Goal: Navigation & Orientation: Find specific page/section

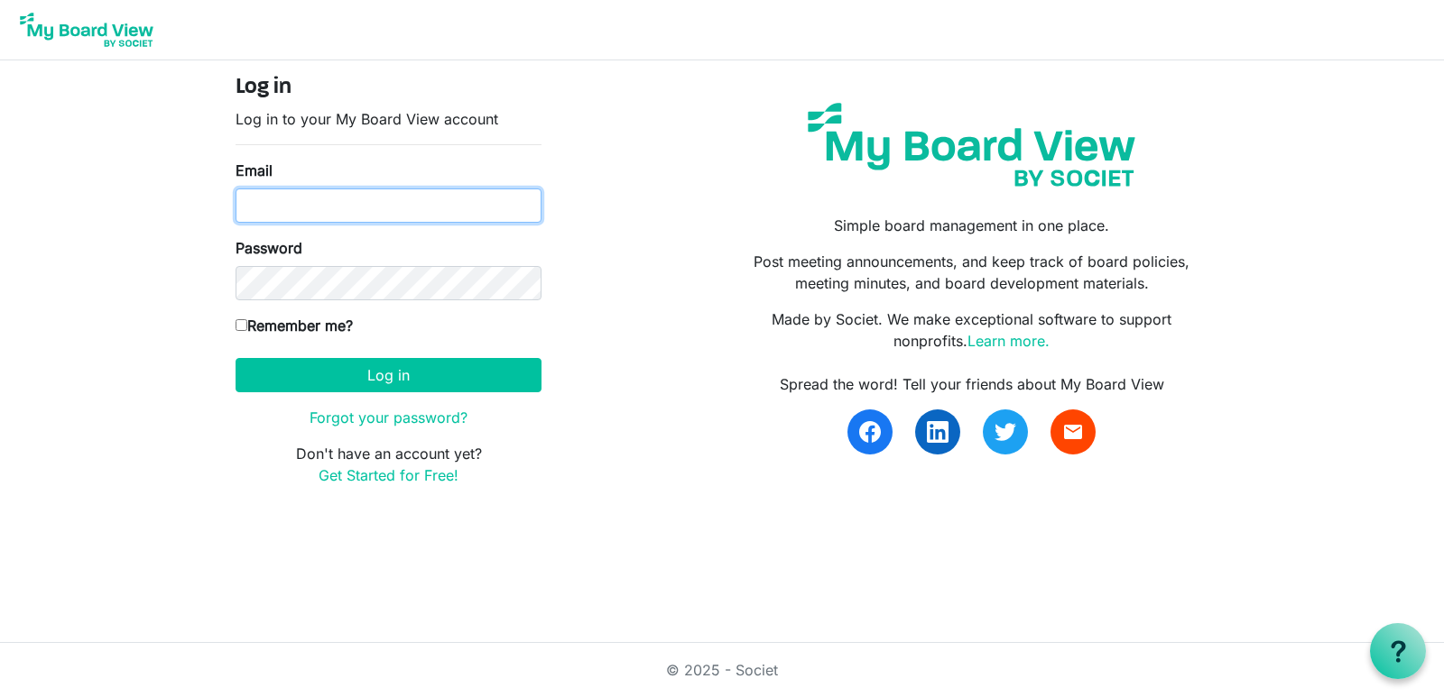
click at [291, 210] on input "Email" at bounding box center [389, 206] width 306 height 34
type input "[EMAIL_ADDRESS][DOMAIN_NAME]"
click at [240, 331] on label "Remember me?" at bounding box center [294, 326] width 117 height 22
click at [240, 331] on input "Remember me?" at bounding box center [242, 325] width 12 height 12
checkbox input "true"
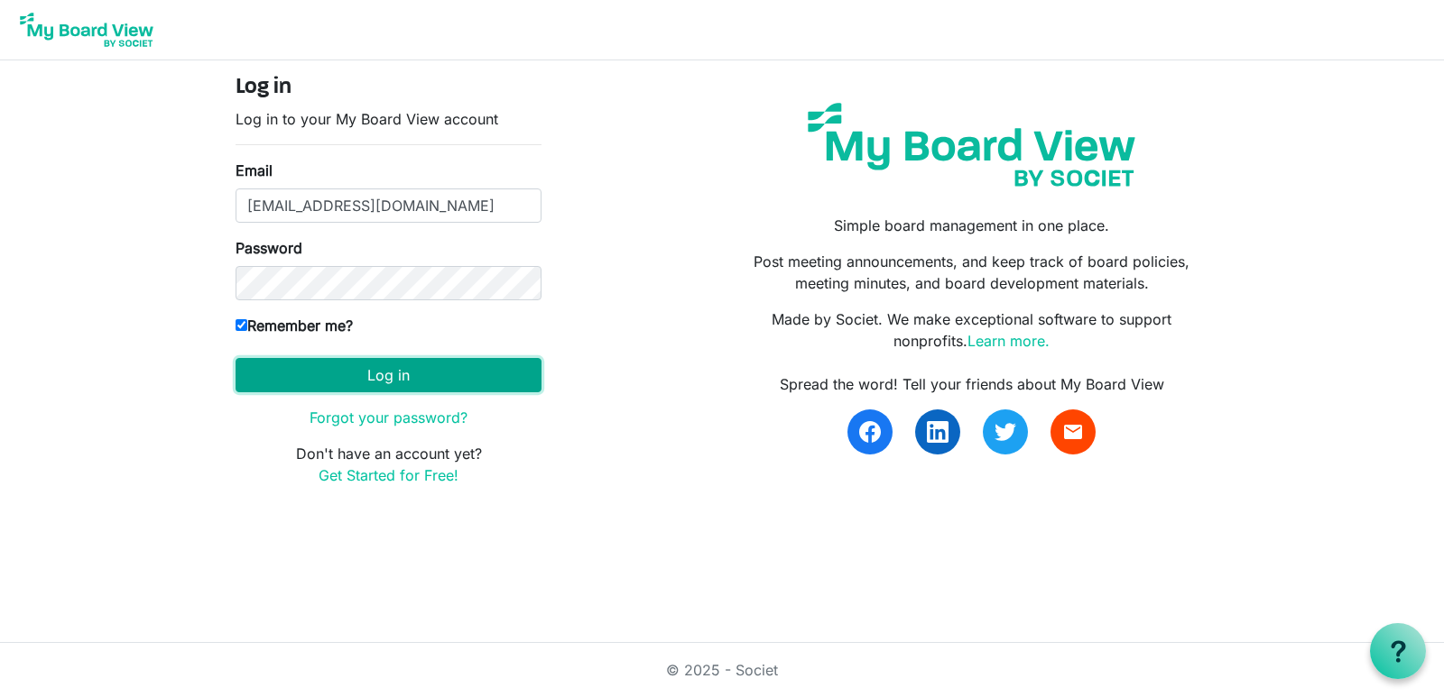
click at [356, 382] on button "Log in" at bounding box center [389, 375] width 306 height 34
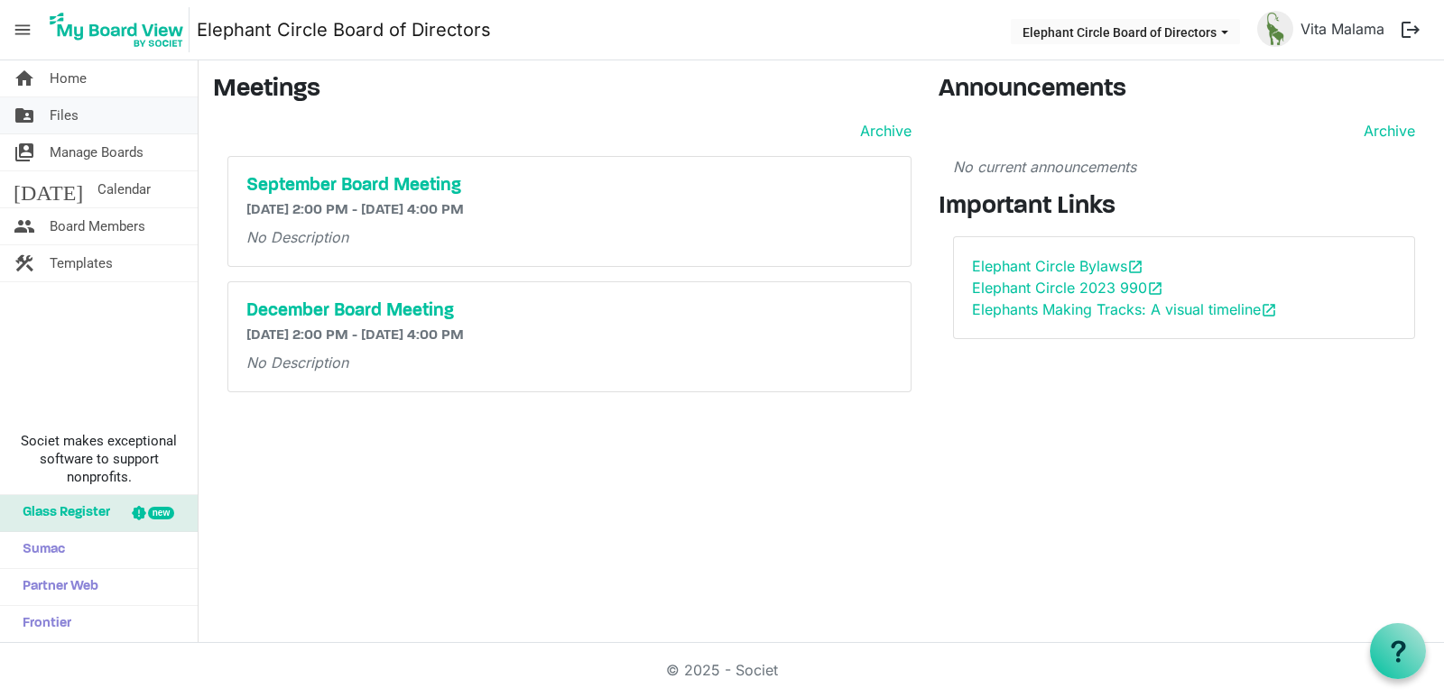
click at [108, 120] on link "folder_shared Files" at bounding box center [99, 115] width 198 height 36
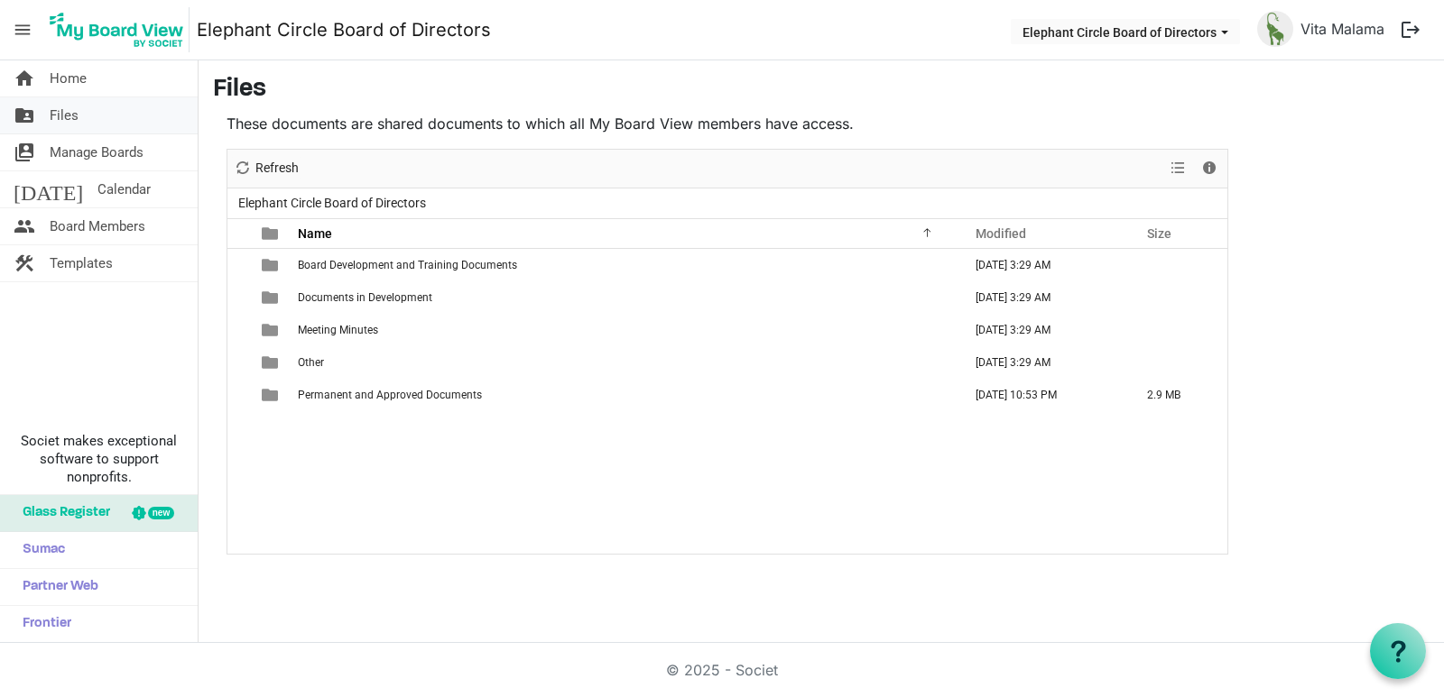
click at [86, 122] on link "folder_shared Files" at bounding box center [99, 115] width 198 height 36
click at [103, 226] on span "Board Members" at bounding box center [98, 226] width 96 height 36
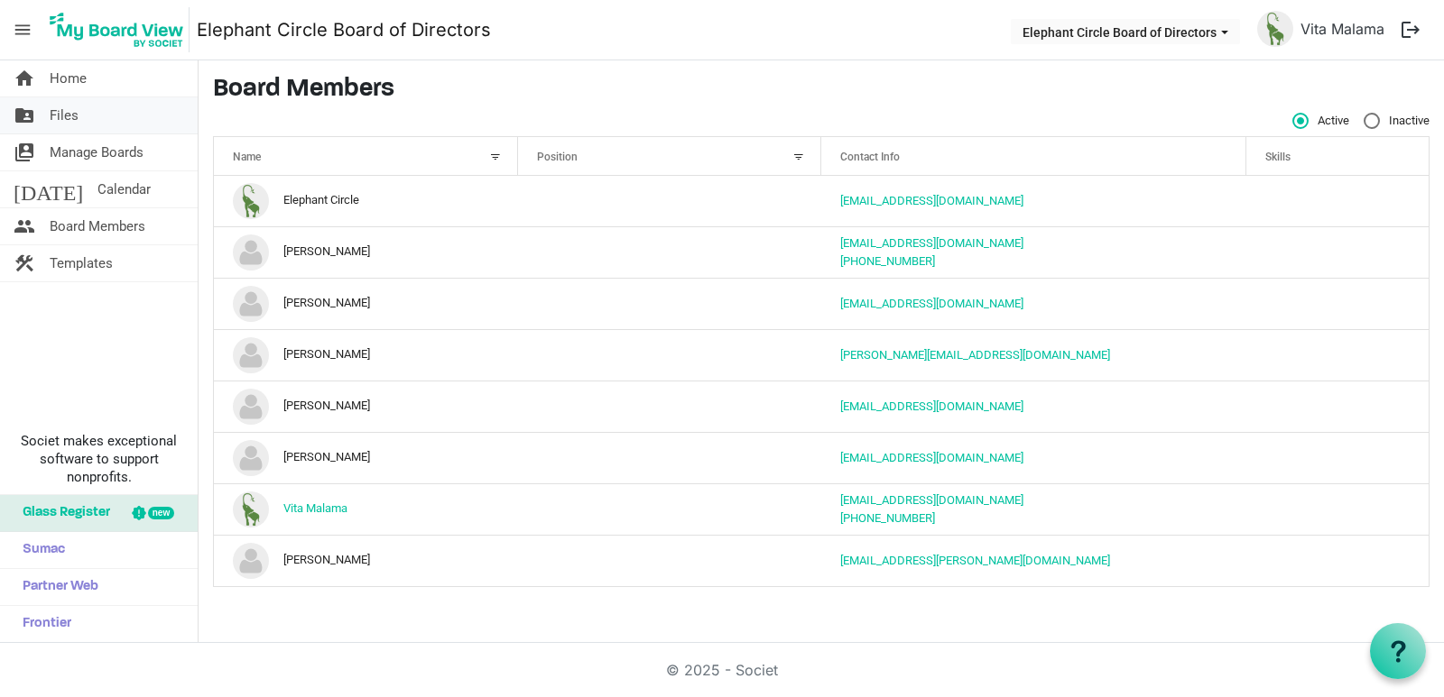
click at [76, 120] on span "Files" at bounding box center [64, 115] width 29 height 36
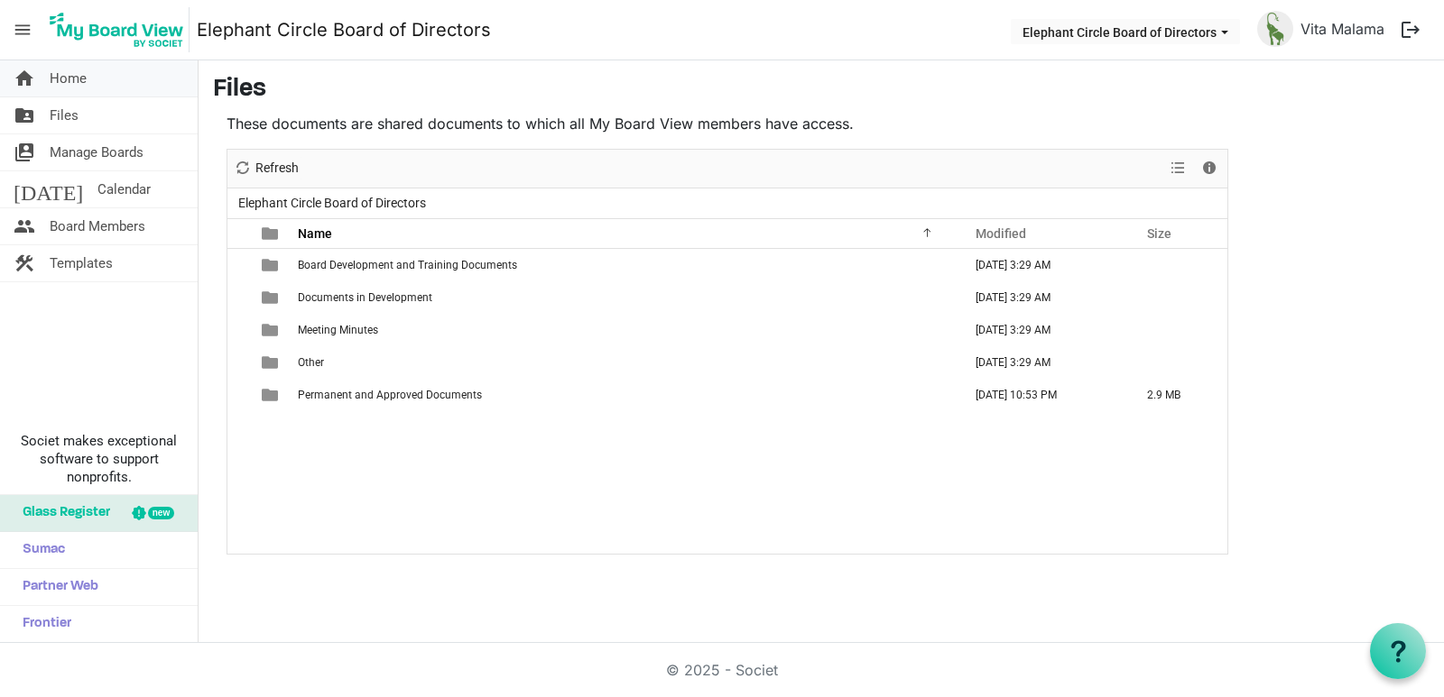
click at [83, 89] on span "Home" at bounding box center [68, 78] width 37 height 36
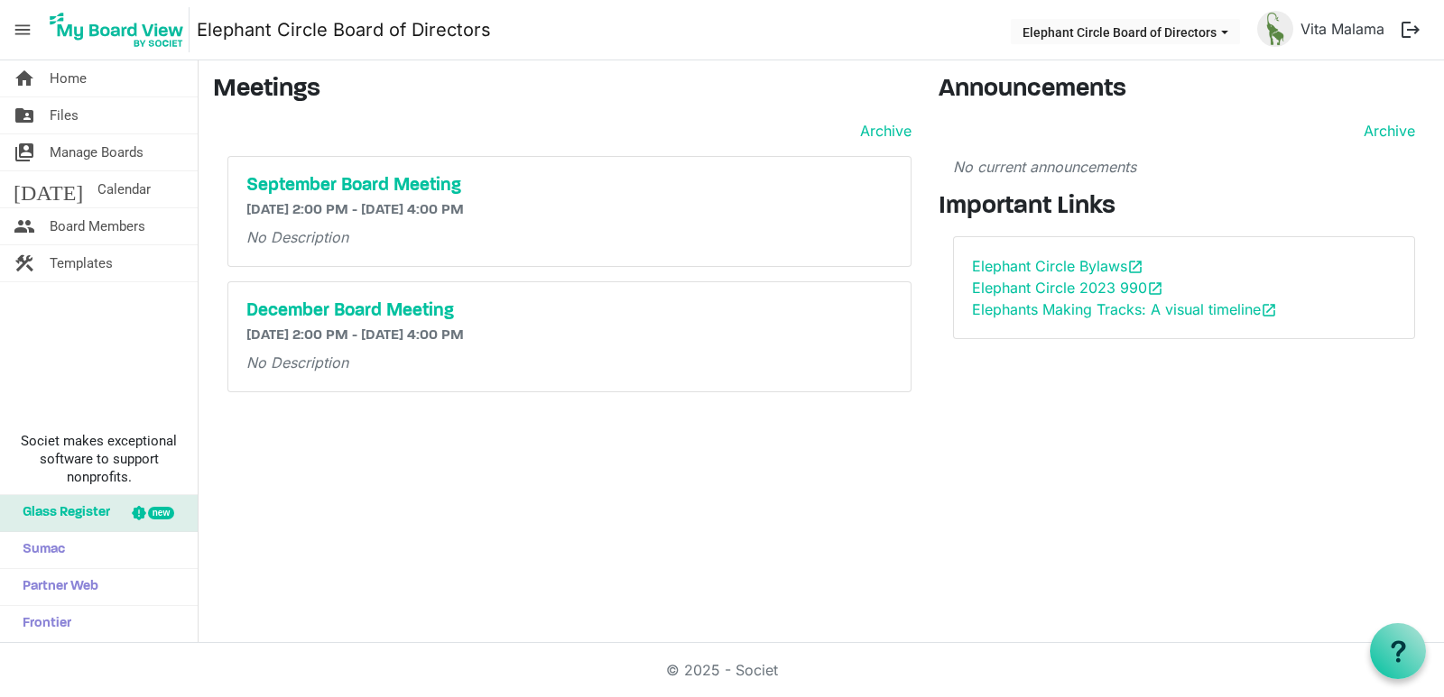
click at [959, 194] on h3 "Important Links" at bounding box center [1183, 207] width 491 height 31
click at [13, 28] on span "menu" at bounding box center [22, 30] width 34 height 34
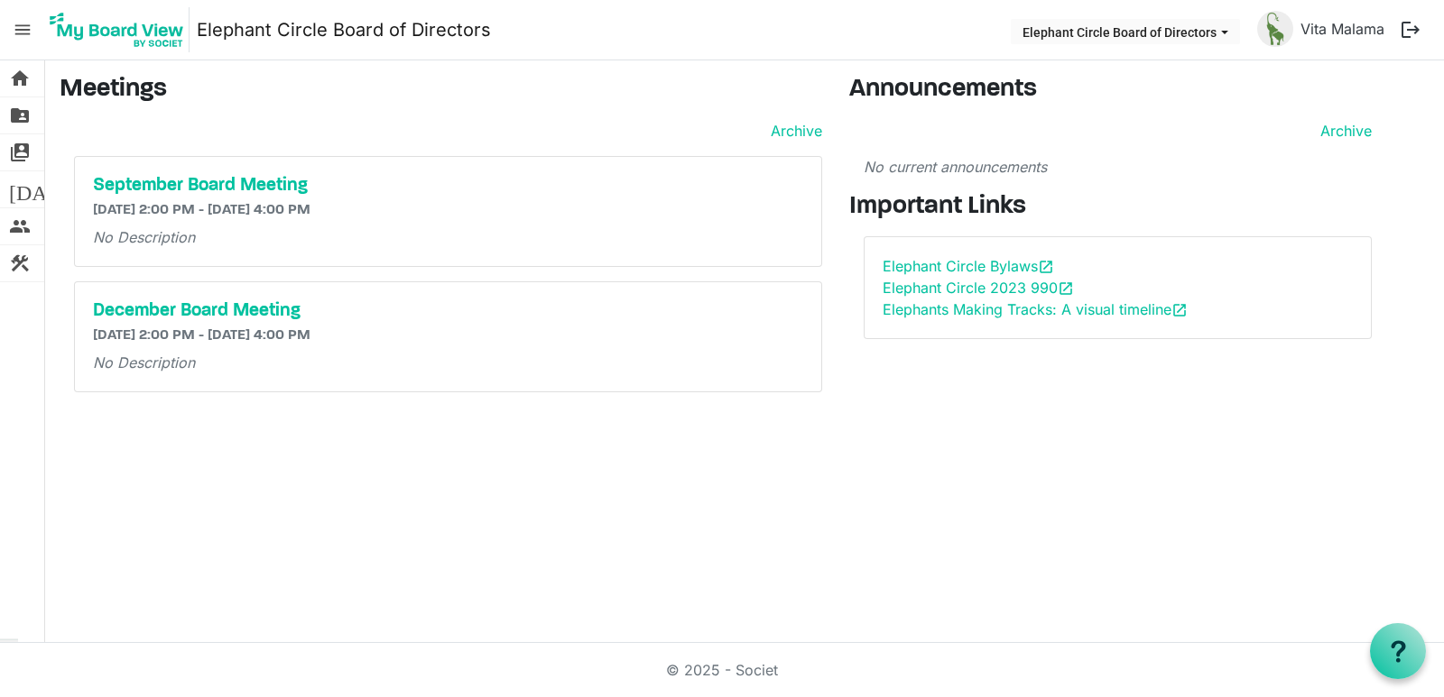
click at [13, 28] on span "menu" at bounding box center [22, 30] width 34 height 34
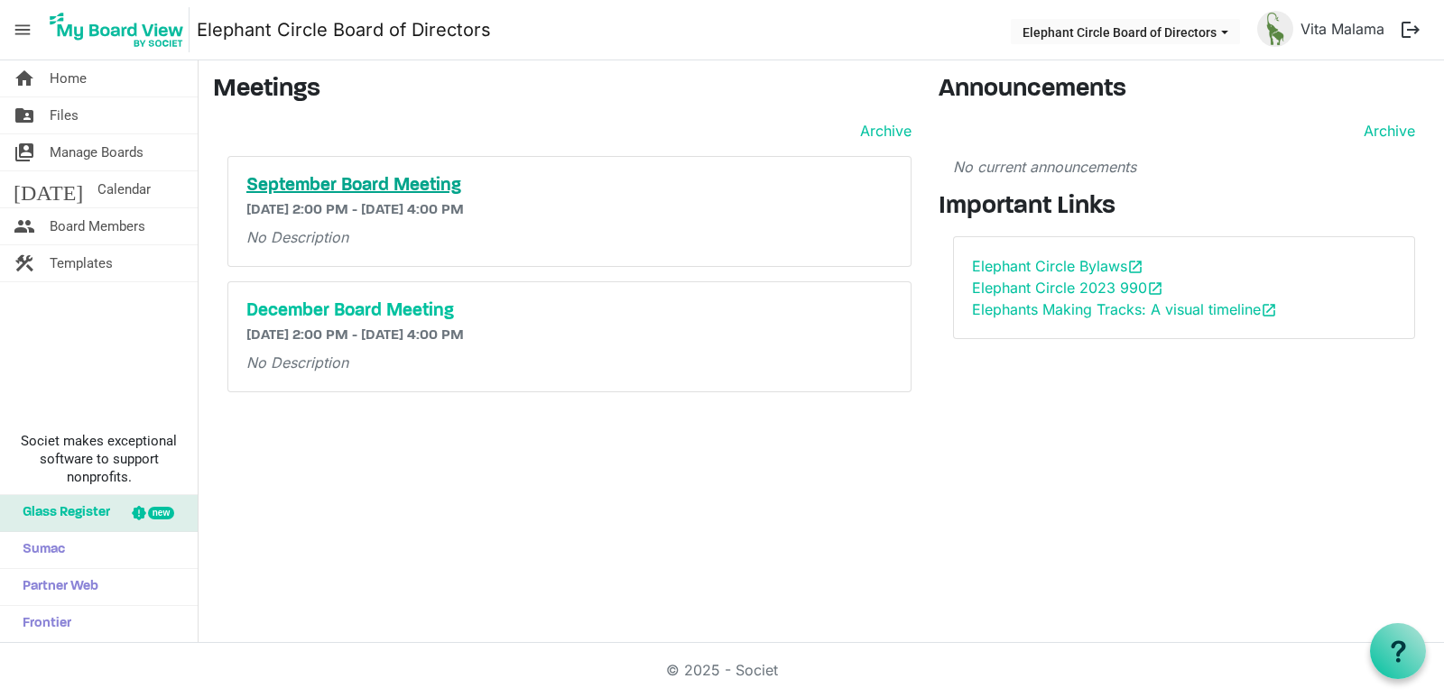
click at [314, 185] on h5 "September Board Meeting" at bounding box center [569, 186] width 646 height 22
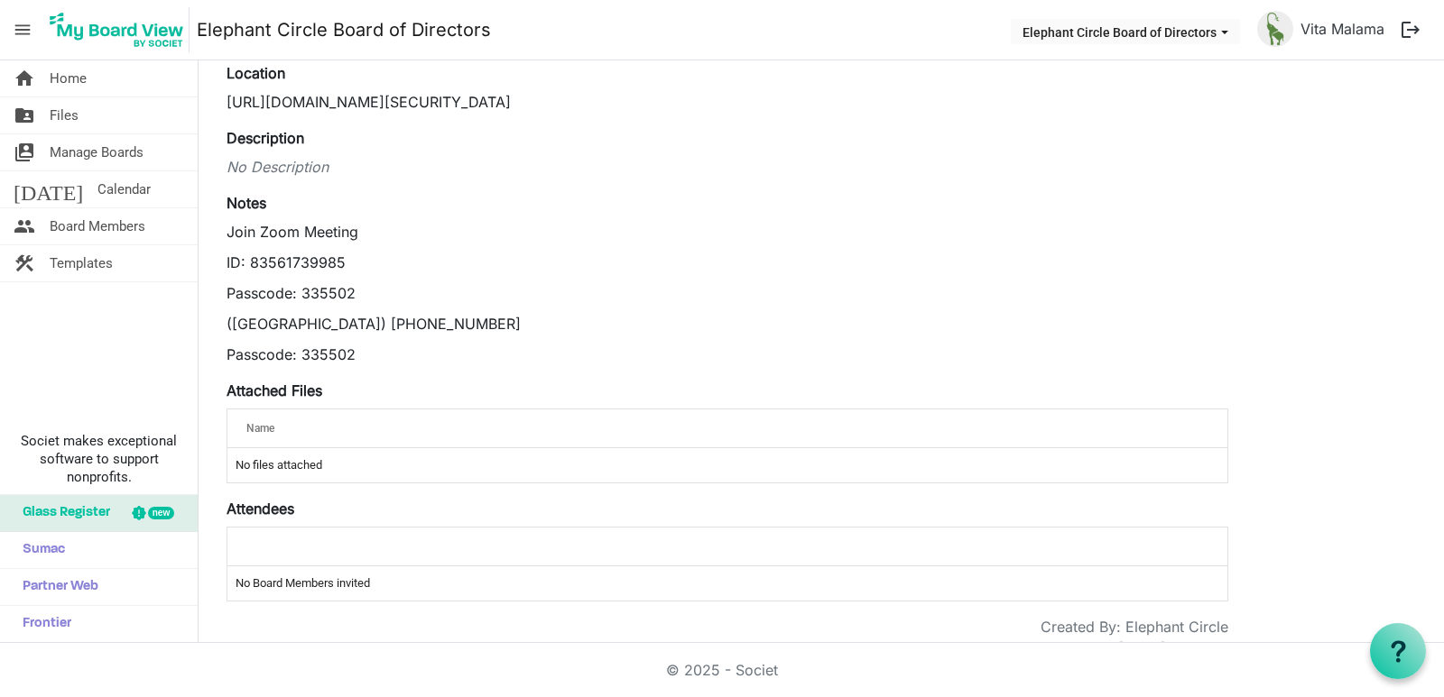
scroll to position [175, 0]
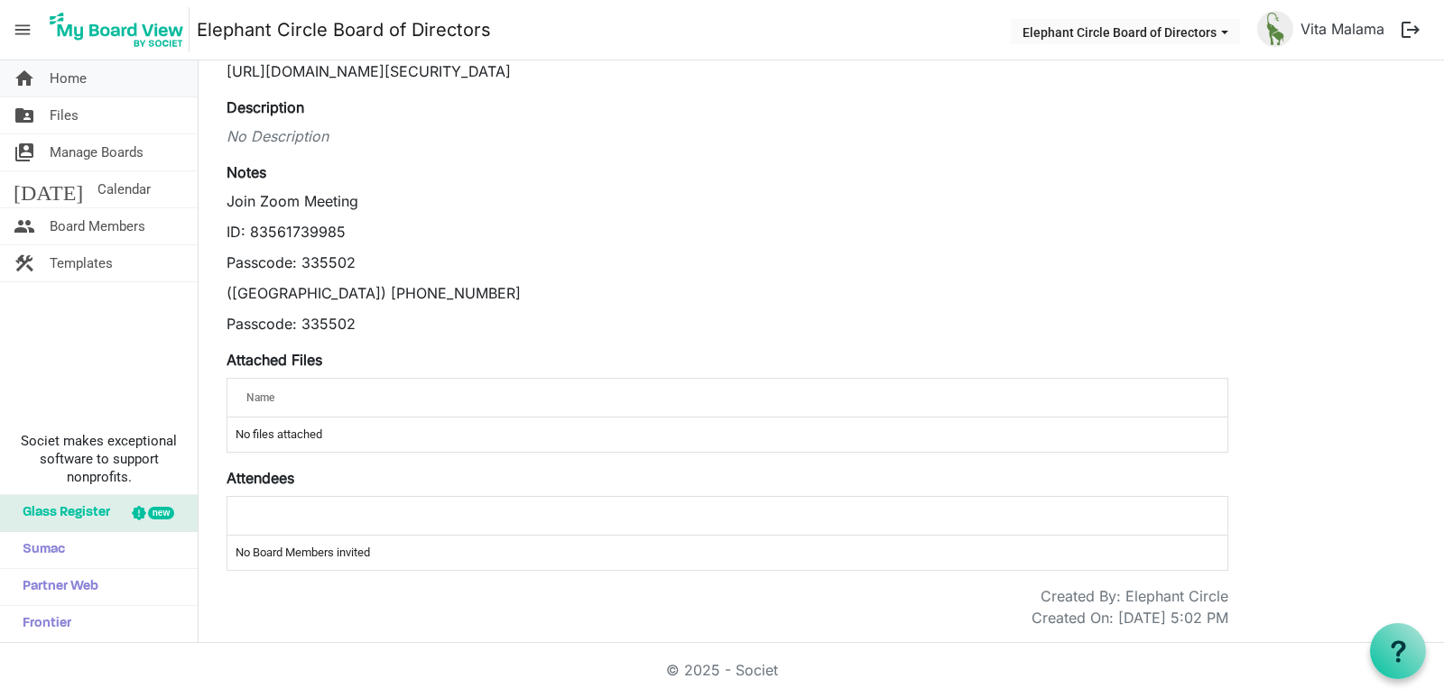
click at [90, 77] on link "home Home" at bounding box center [99, 78] width 198 height 36
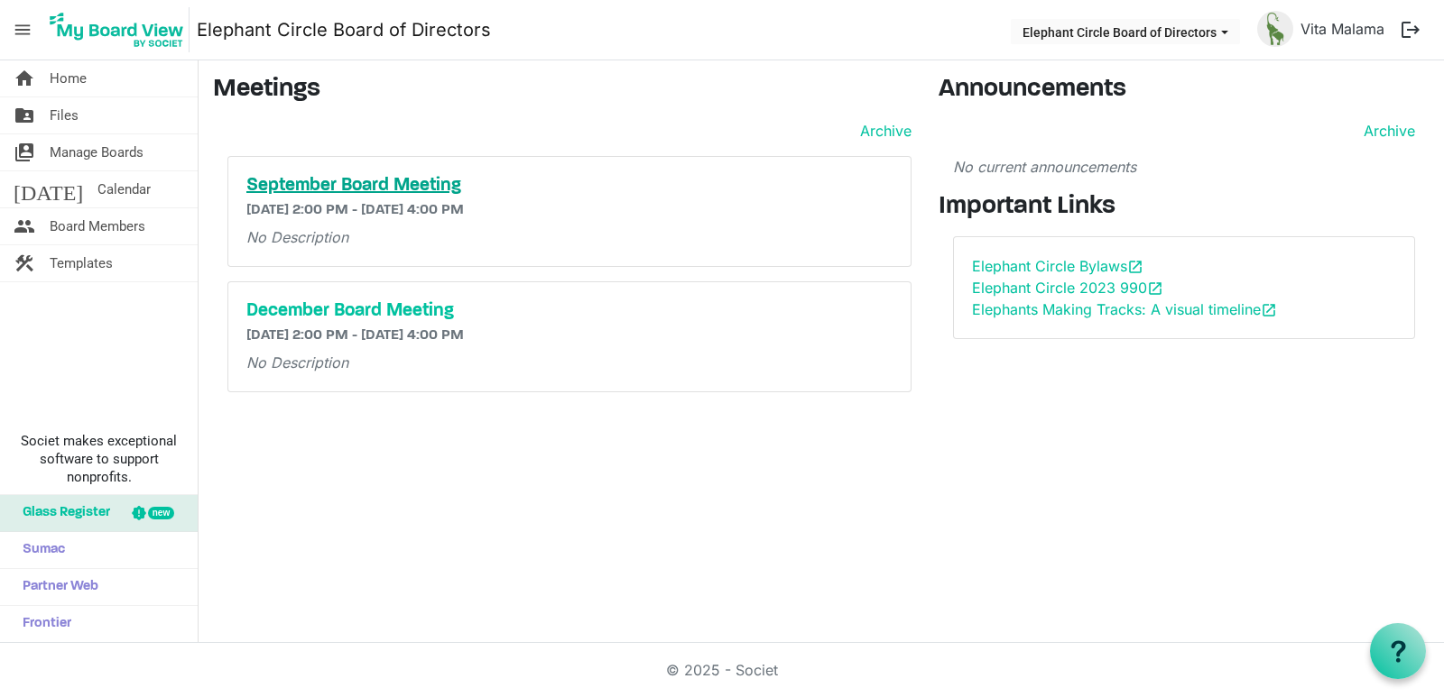
click at [431, 184] on h5 "September Board Meeting" at bounding box center [569, 186] width 646 height 22
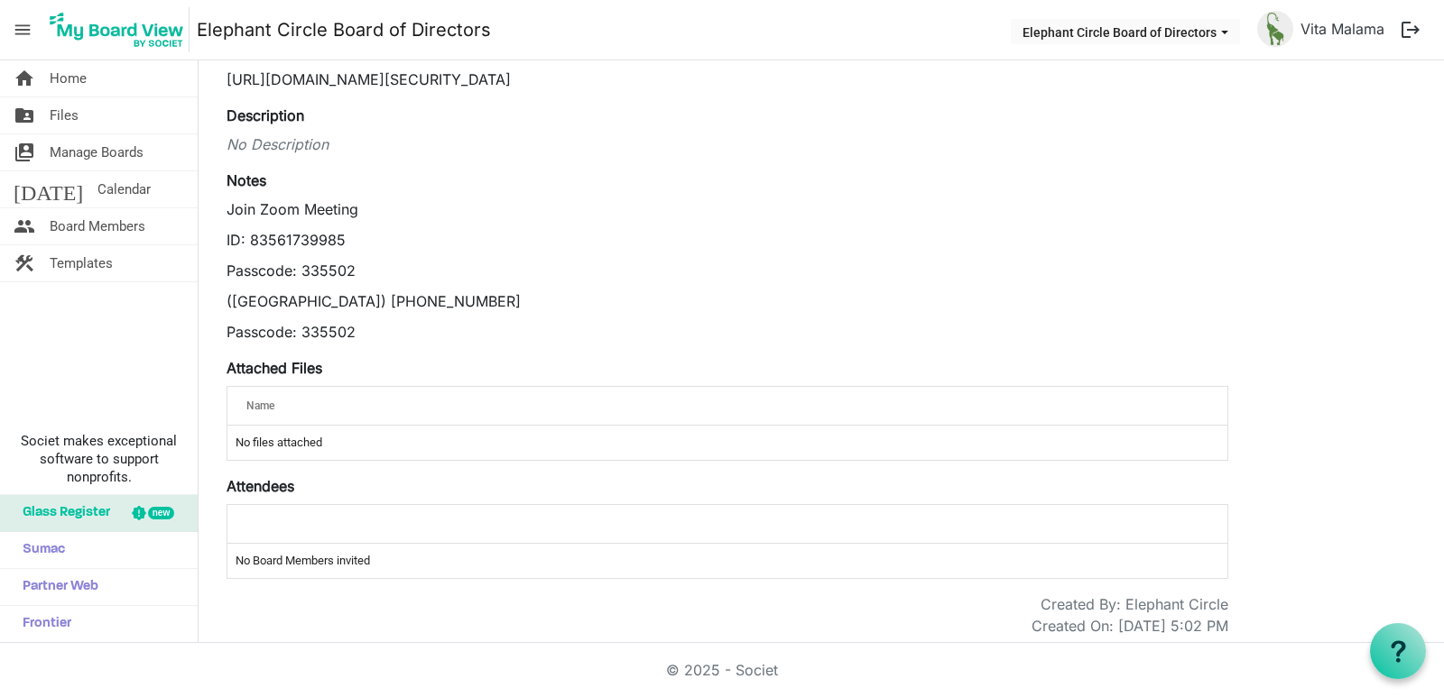
scroll to position [175, 0]
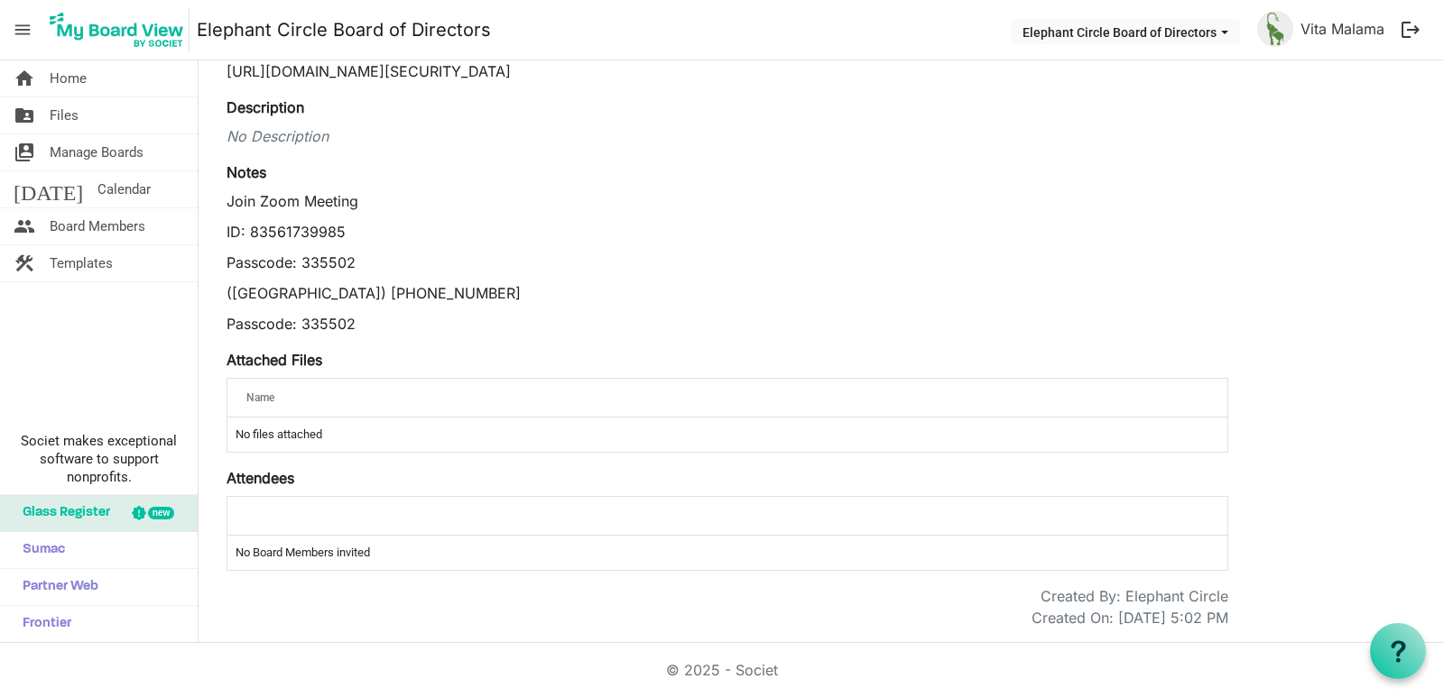
click at [256, 385] on div "Name" at bounding box center [671, 397] width 862 height 26
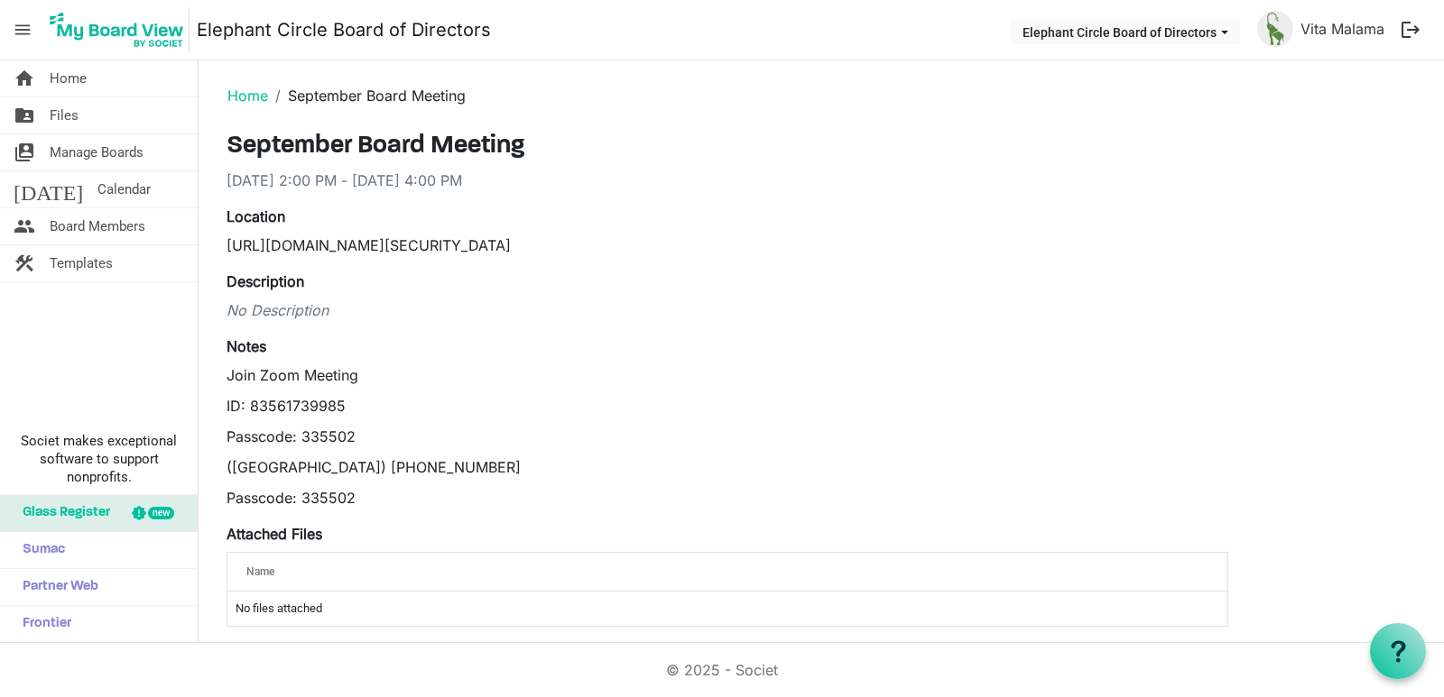
scroll to position [0, 0]
click at [97, 189] on span "Calendar" at bounding box center [123, 189] width 53 height 36
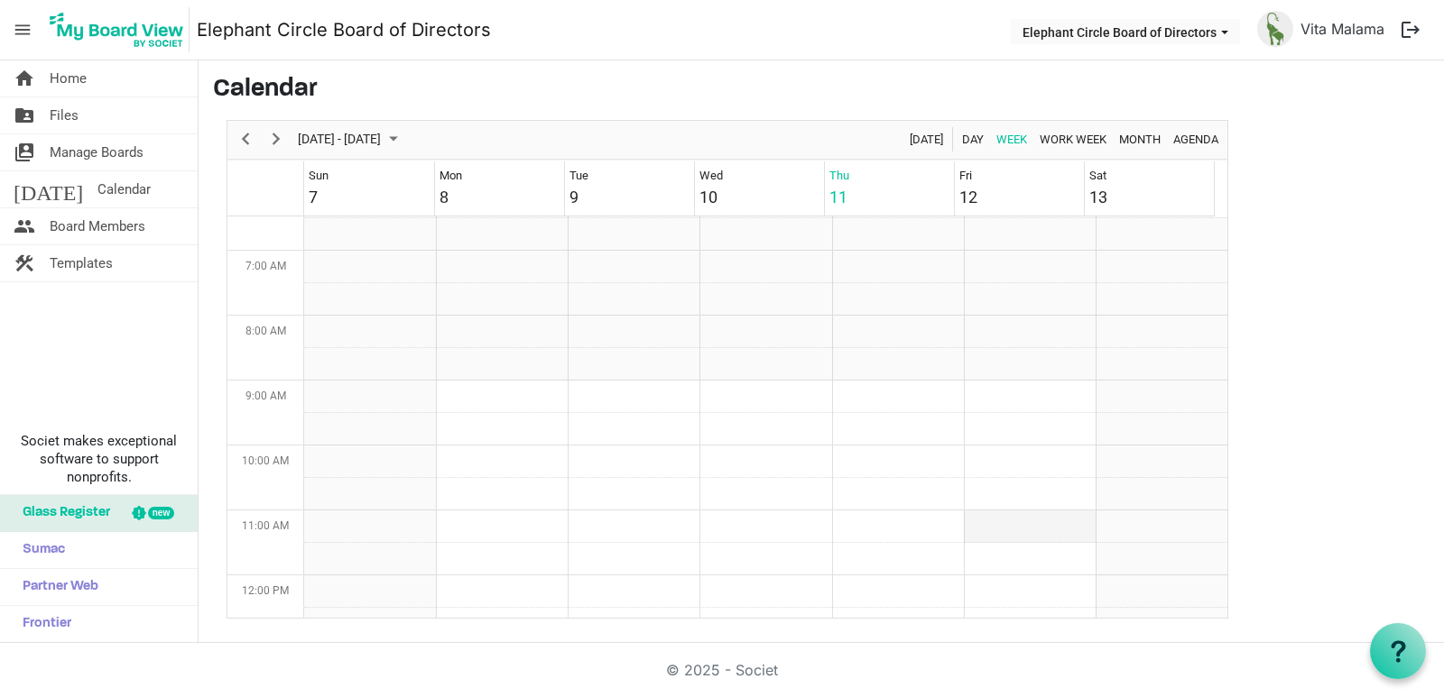
scroll to position [404, 0]
click at [104, 86] on link "home Home" at bounding box center [99, 78] width 198 height 36
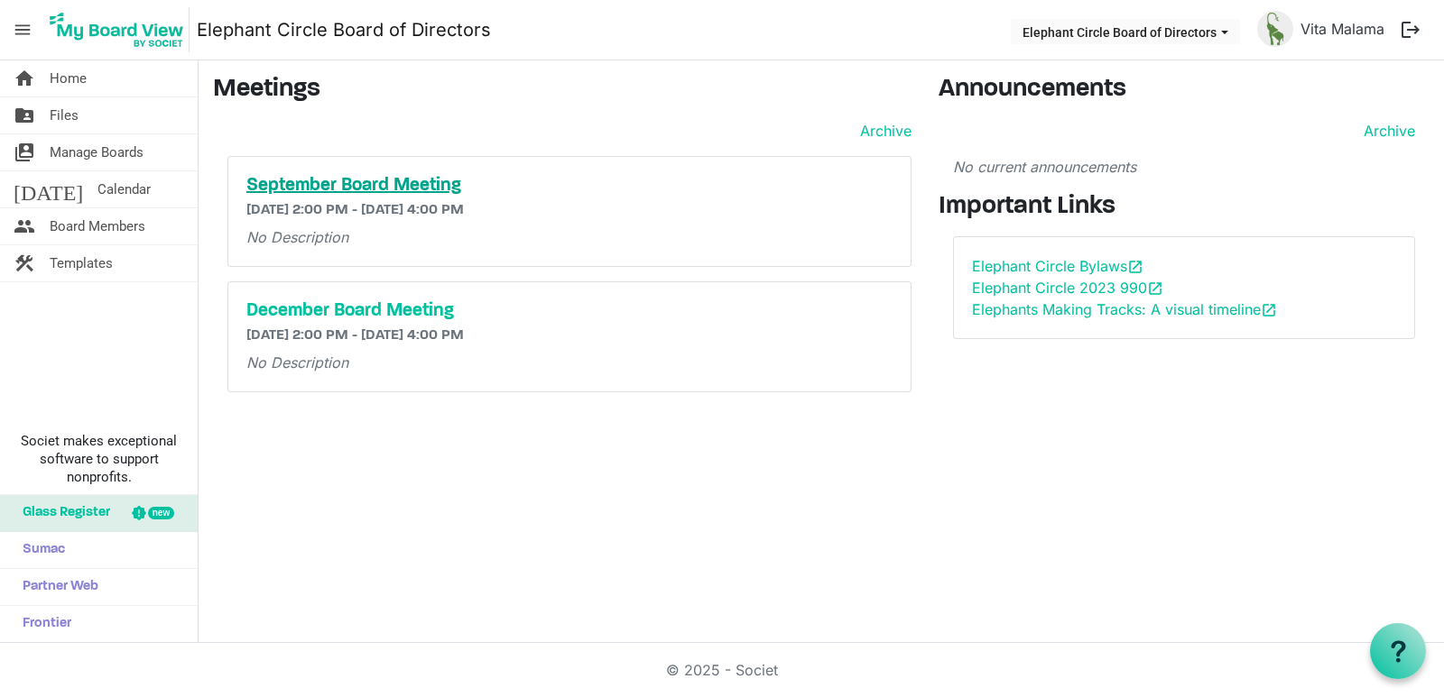
click at [442, 185] on h5 "September Board Meeting" at bounding box center [569, 186] width 646 height 22
click at [97, 197] on span "Calendar" at bounding box center [123, 189] width 53 height 36
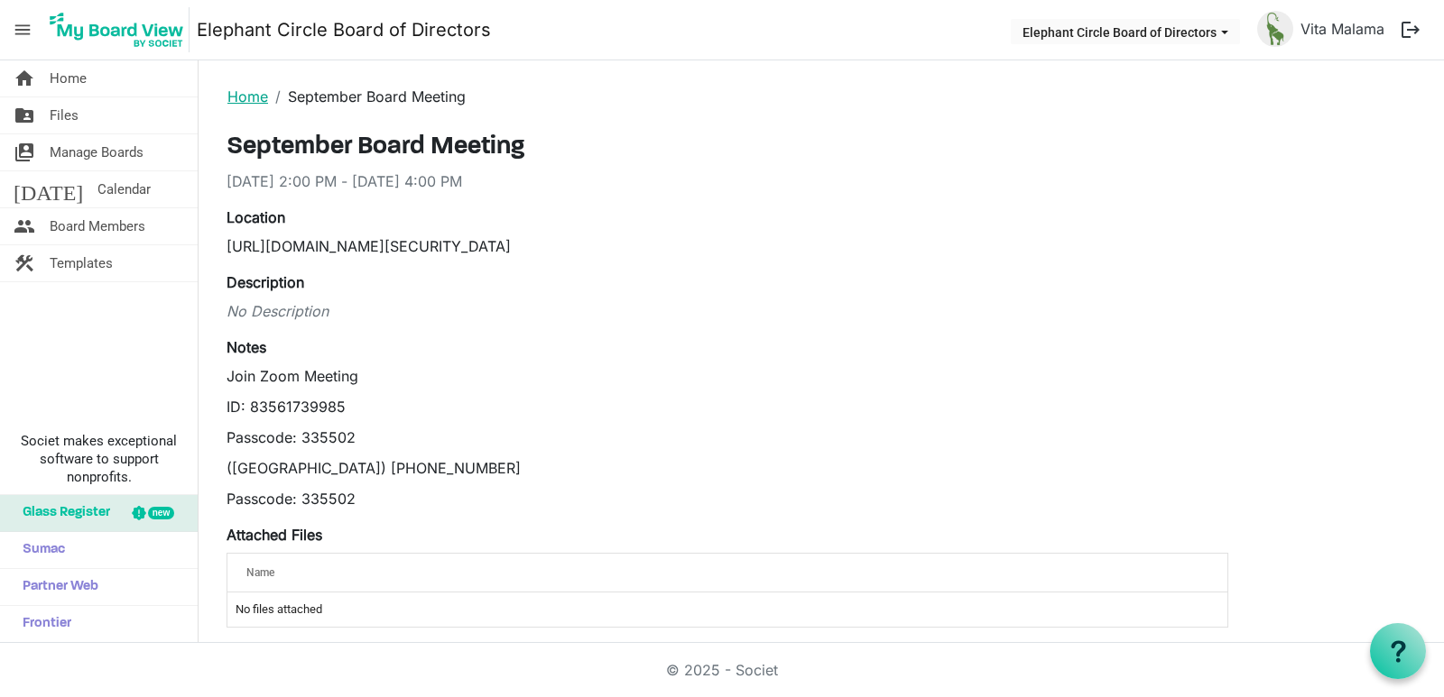
click at [250, 95] on link "Home" at bounding box center [247, 97] width 41 height 18
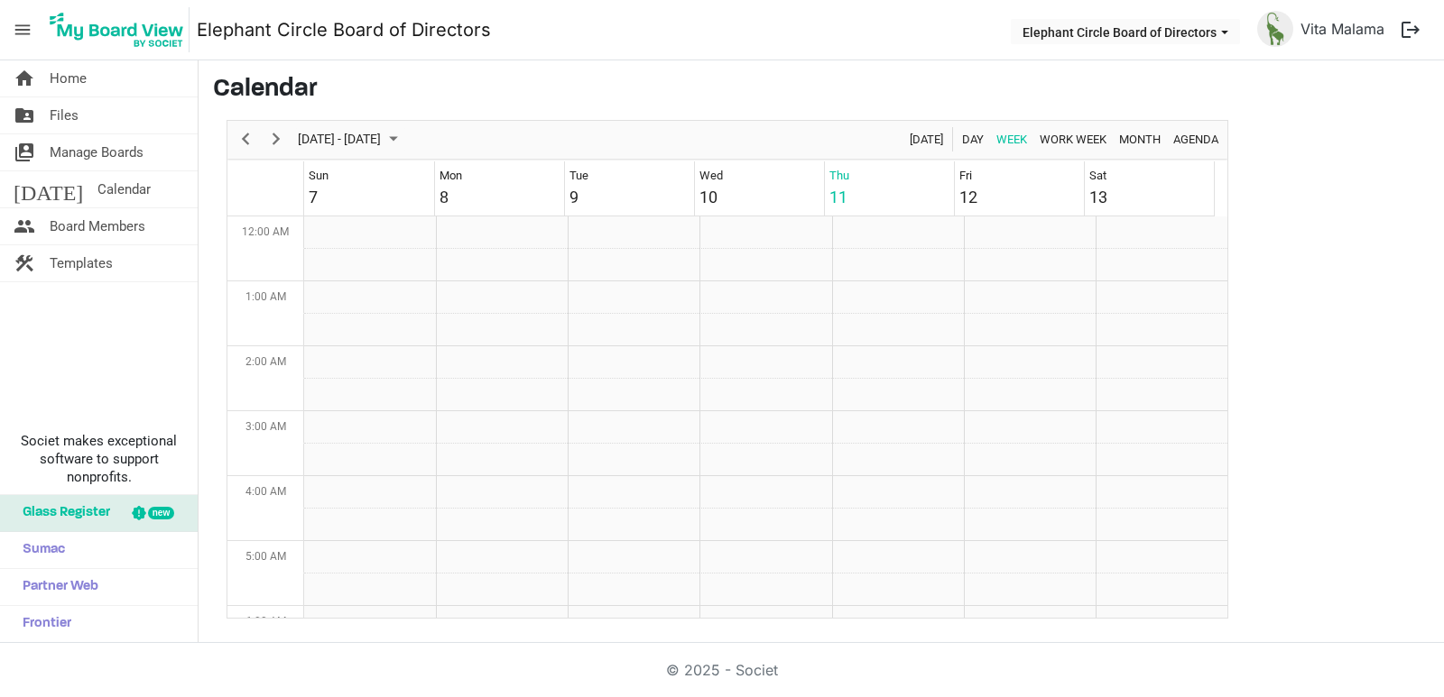
scroll to position [585, 0]
click at [1050, 553] on td "Week of September 11, 2025" at bounding box center [1030, 557] width 132 height 32
click at [1184, 32] on button "Elephant Circle Board of Directors" at bounding box center [1125, 31] width 229 height 25
click at [1309, 79] on h3 "Calendar" at bounding box center [821, 90] width 1216 height 31
click at [1004, 550] on td "Week of September 11, 2025" at bounding box center [1030, 557] width 132 height 32
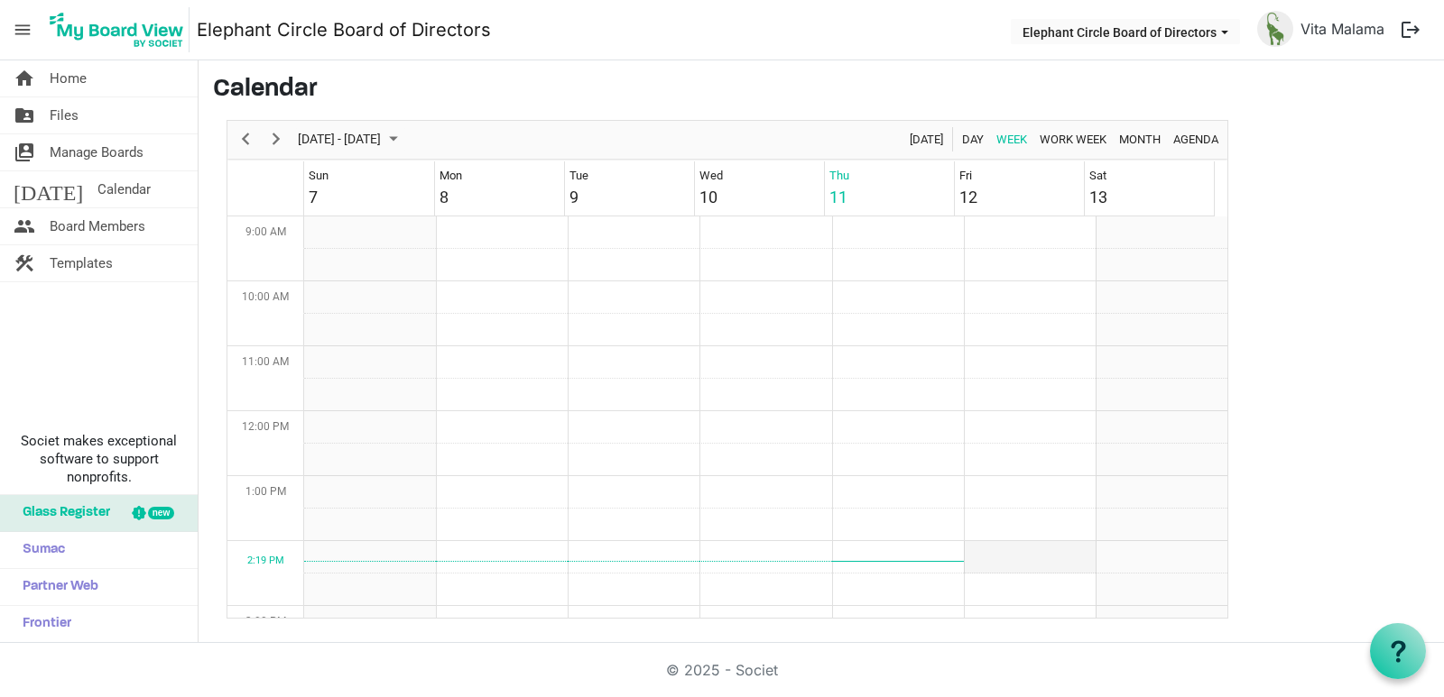
click at [1004, 550] on td "Week of September 11, 2025" at bounding box center [1030, 557] width 132 height 32
click at [47, 185] on link "[DATE] Calendar" at bounding box center [99, 189] width 198 height 36
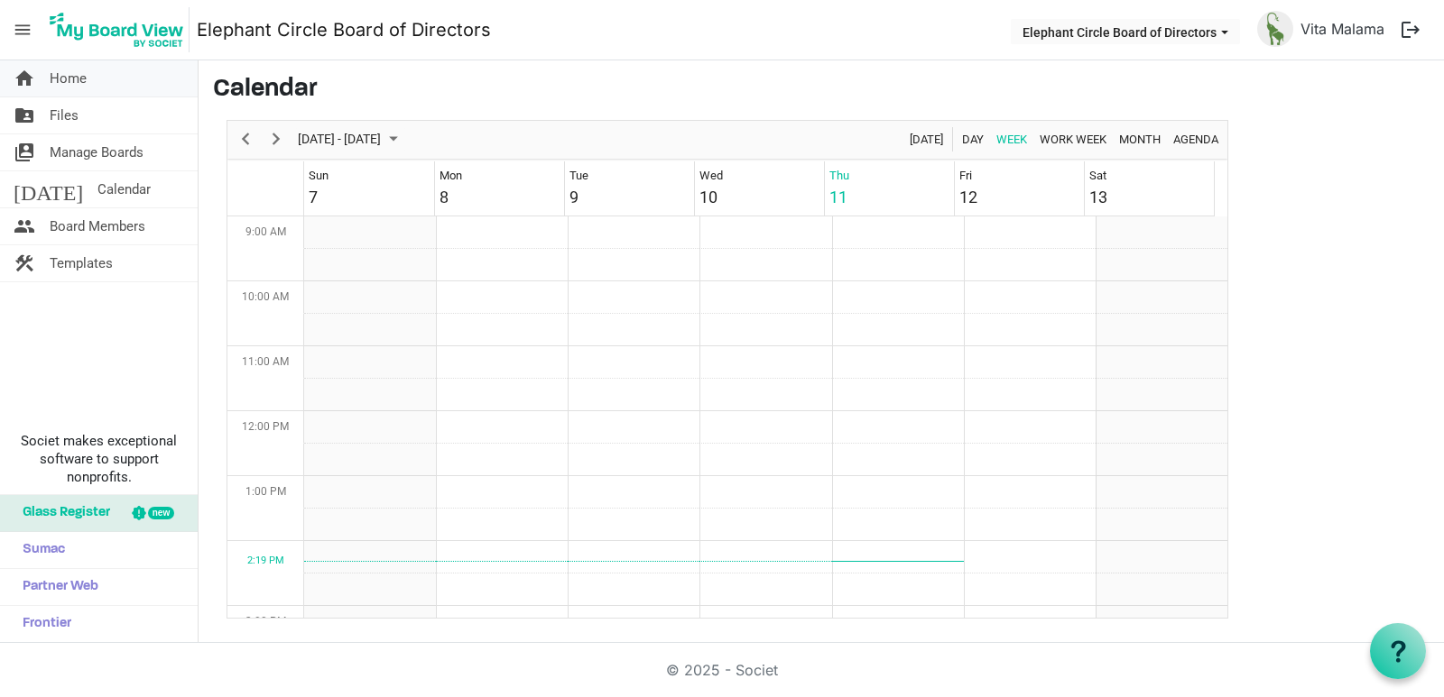
click at [70, 83] on span "Home" at bounding box center [68, 78] width 37 height 36
